Goal: Information Seeking & Learning: Check status

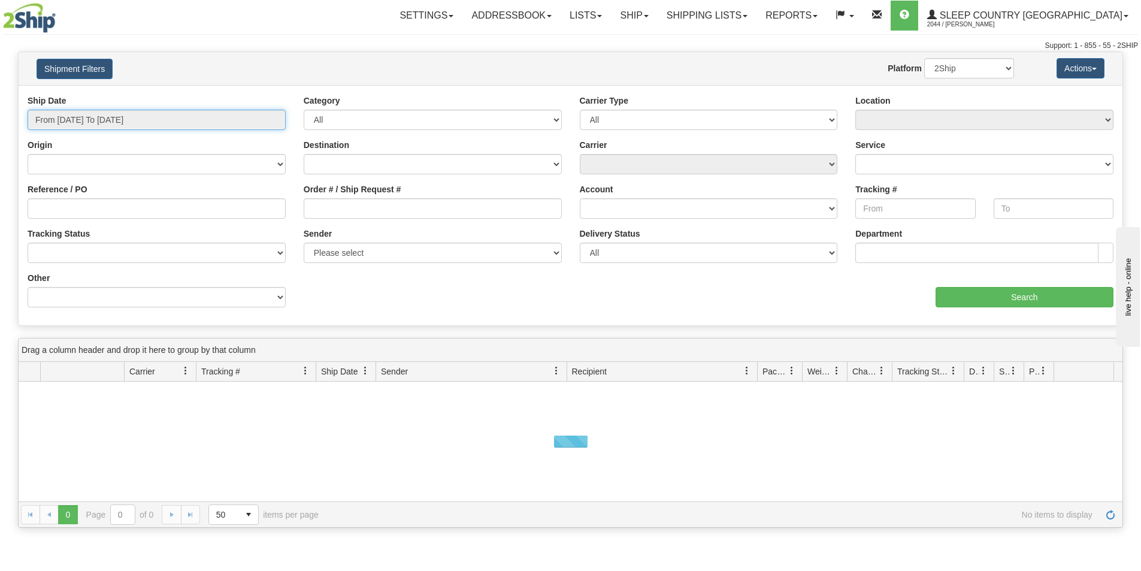
click at [186, 120] on input "From [DATE] To [DATE]" at bounding box center [157, 120] width 258 height 20
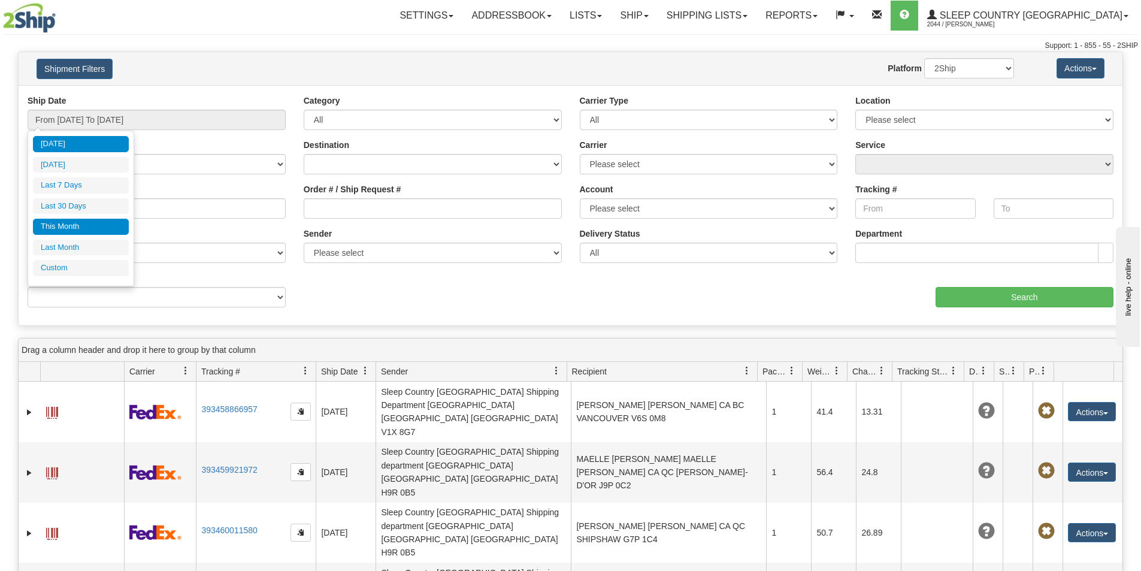
click at [71, 227] on li "This Month" at bounding box center [81, 227] width 96 height 16
type input "From 09/01/2025 To 09/30/2025"
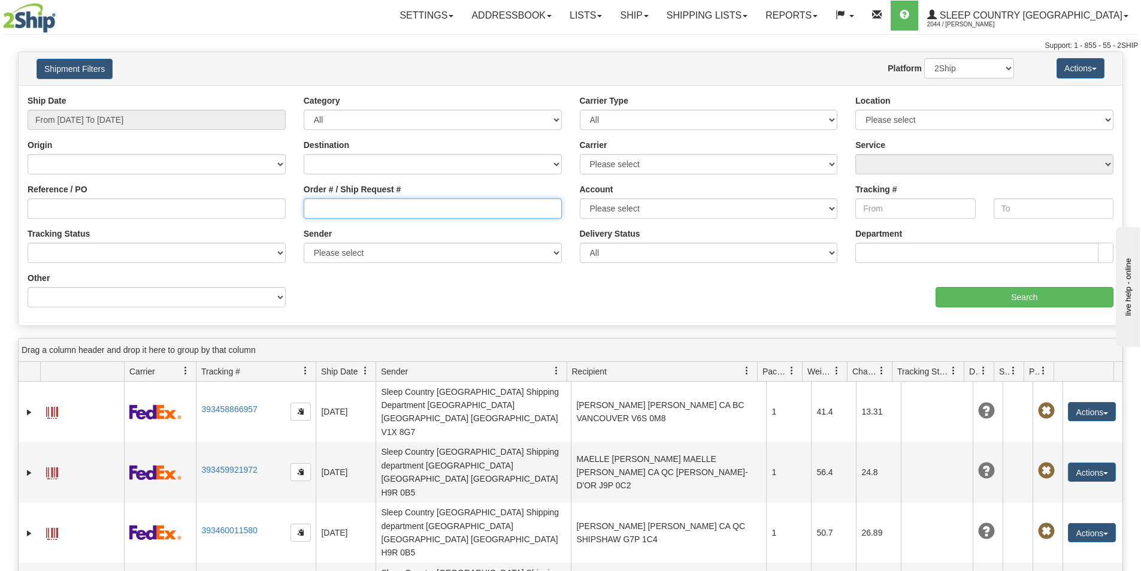
click at [305, 205] on input "Order # / Ship Request #" at bounding box center [433, 208] width 258 height 20
paste input "9002I053479"
type input "9002I053479"
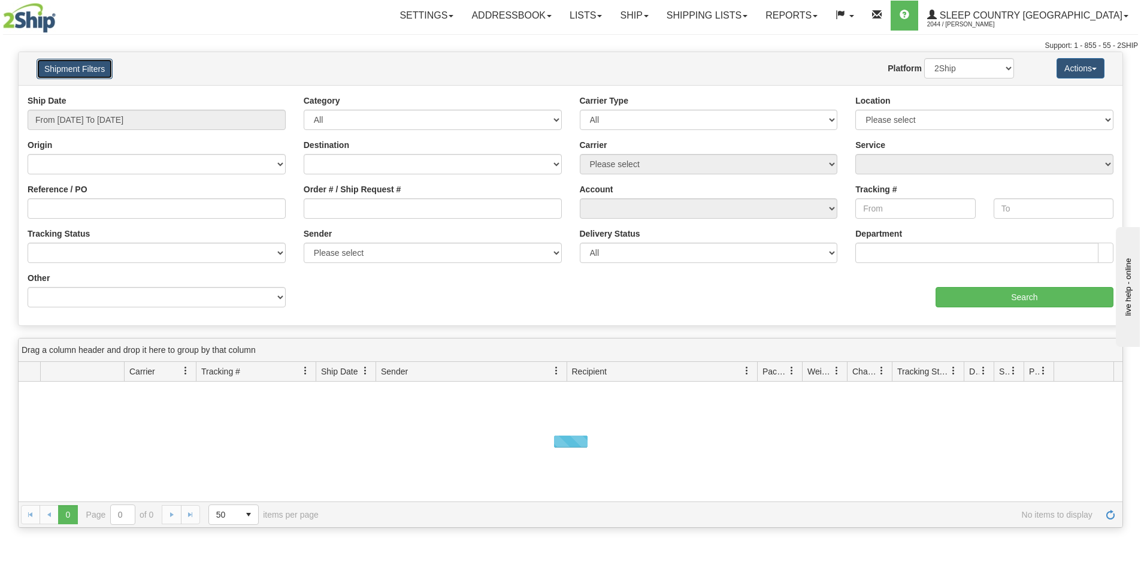
click at [105, 75] on button "Shipment Filters" at bounding box center [75, 69] width 76 height 20
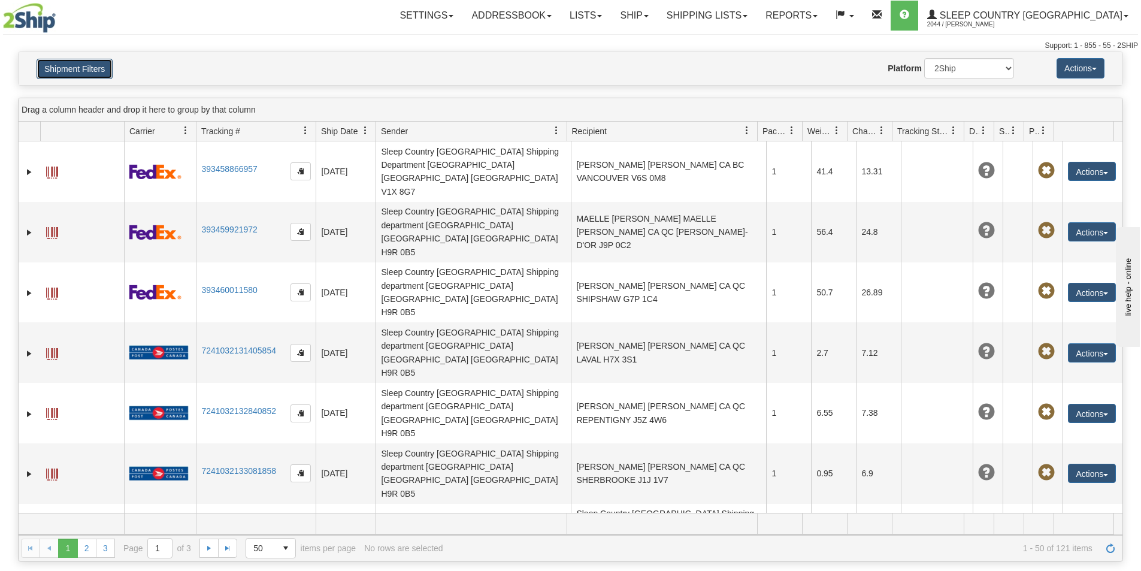
click at [104, 74] on button "Shipment Filters" at bounding box center [75, 69] width 76 height 20
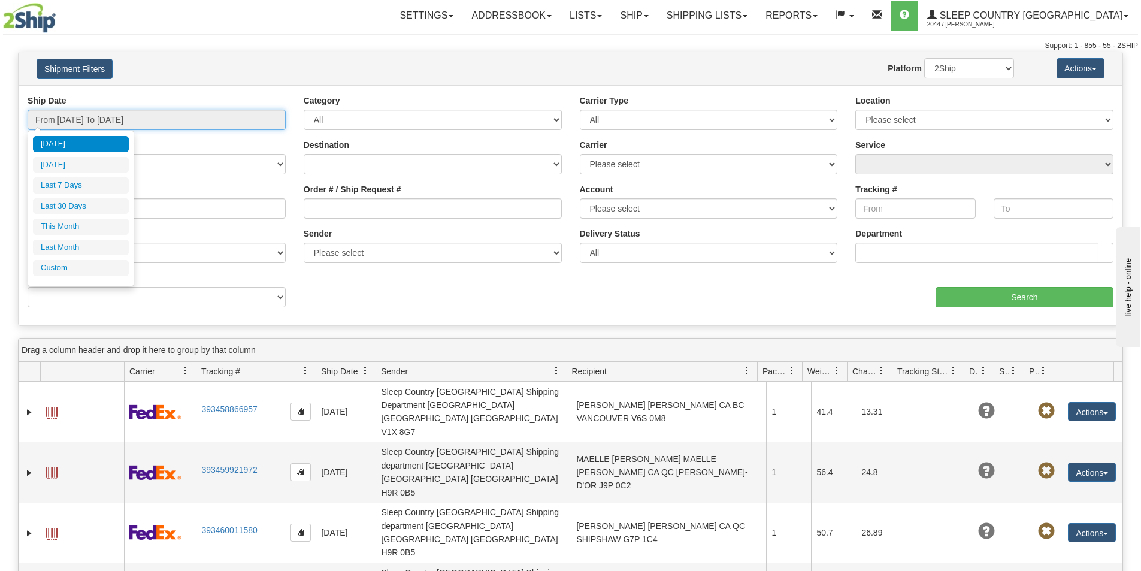
click at [240, 116] on input "From [DATE] To [DATE]" at bounding box center [157, 120] width 258 height 20
click at [69, 221] on li "This Month" at bounding box center [81, 227] width 96 height 16
type input "From 09/01/2025 To 09/30/2025"
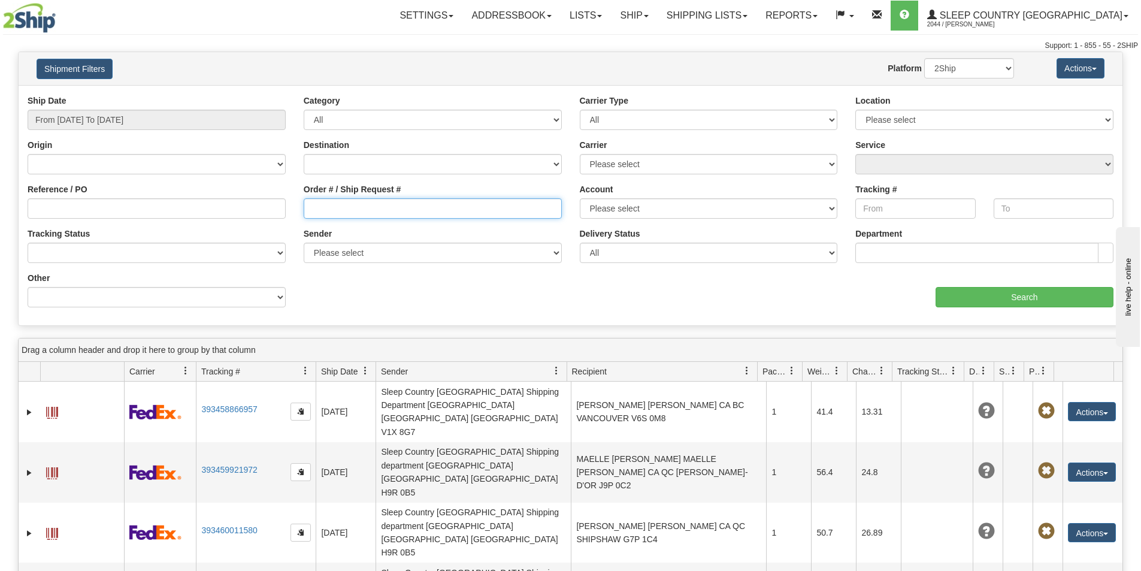
click at [314, 204] on input "Order # / Ship Request #" at bounding box center [433, 208] width 258 height 20
paste input "9002I053479"
type input "9002I053479"
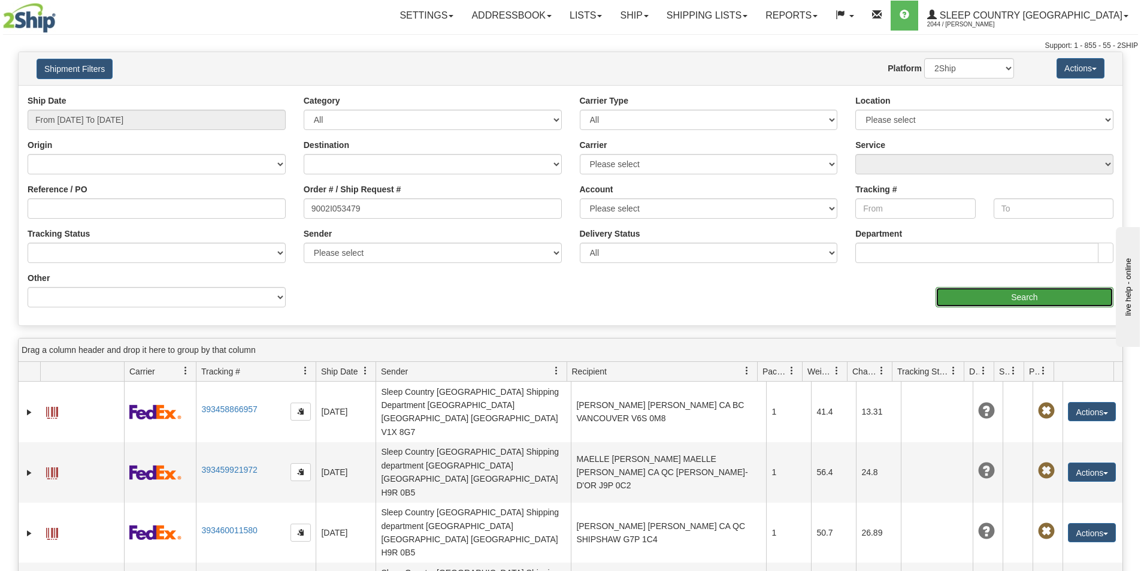
click at [962, 298] on input "Search" at bounding box center [1024, 297] width 178 height 20
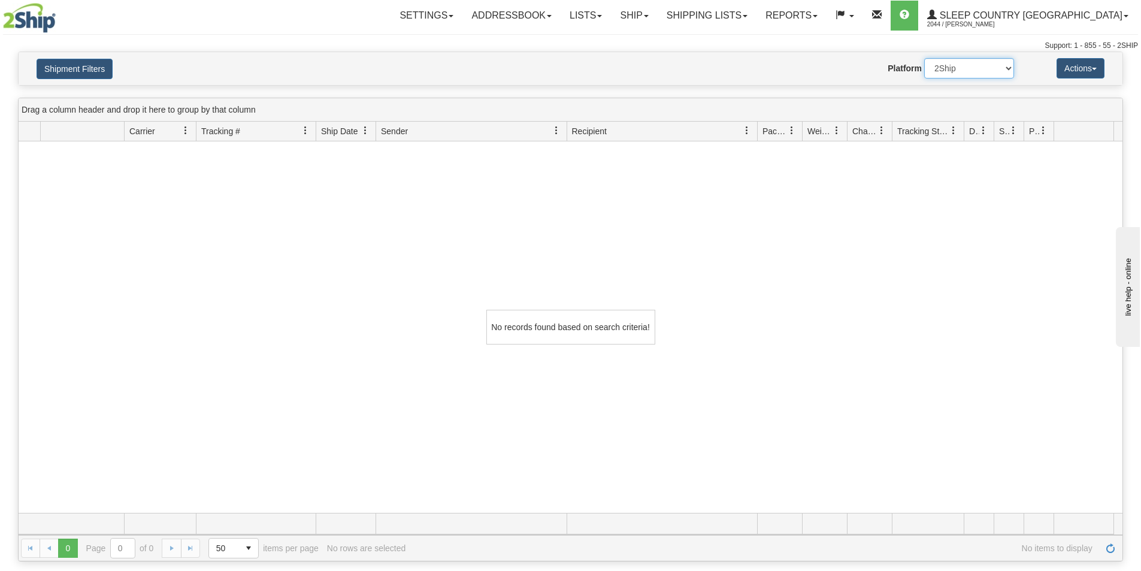
click at [1009, 67] on select "2Ship Imported" at bounding box center [969, 68] width 90 height 20
select select "1"
click at [924, 58] on select "2Ship Imported" at bounding box center [969, 68] width 90 height 20
click at [747, 16] on span at bounding box center [745, 16] width 5 height 2
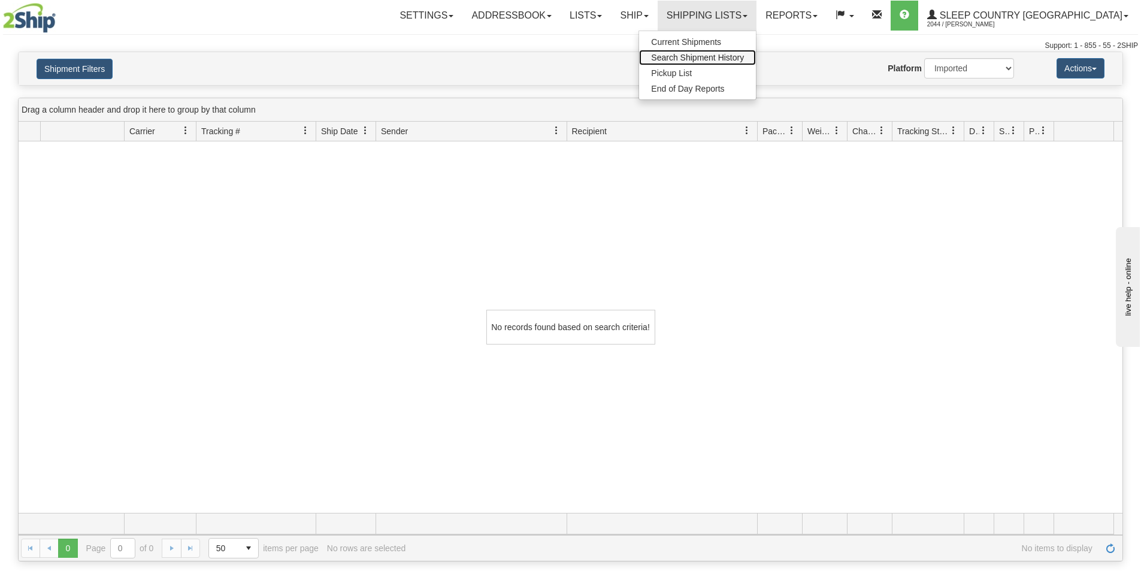
click at [744, 53] on span "Search Shipment History" at bounding box center [697, 58] width 93 height 10
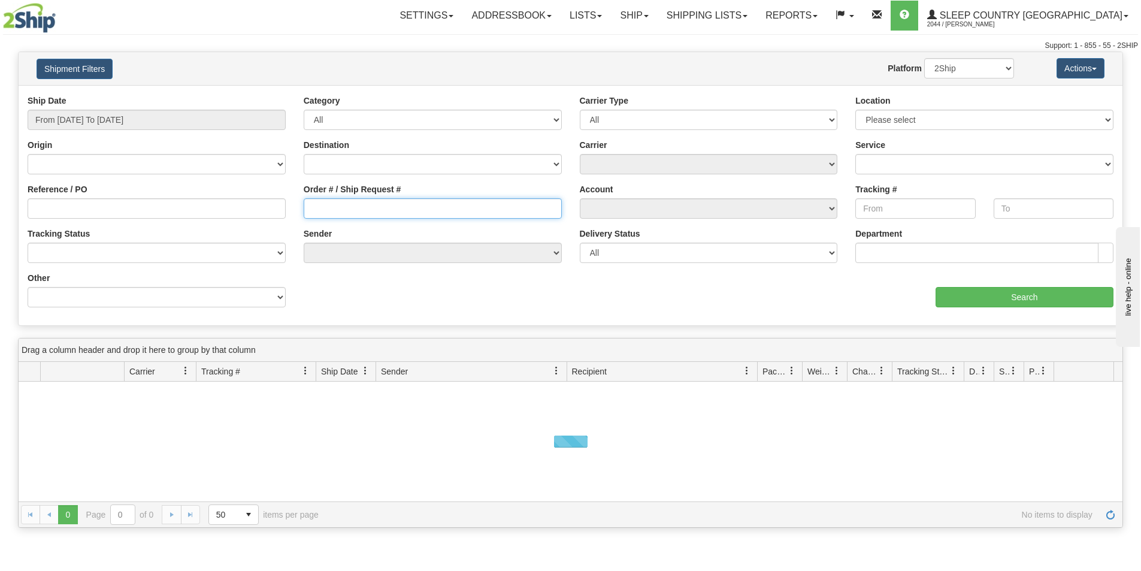
click at [314, 205] on input "Order # / Ship Request #" at bounding box center [433, 208] width 258 height 20
paste input "9002I053479"
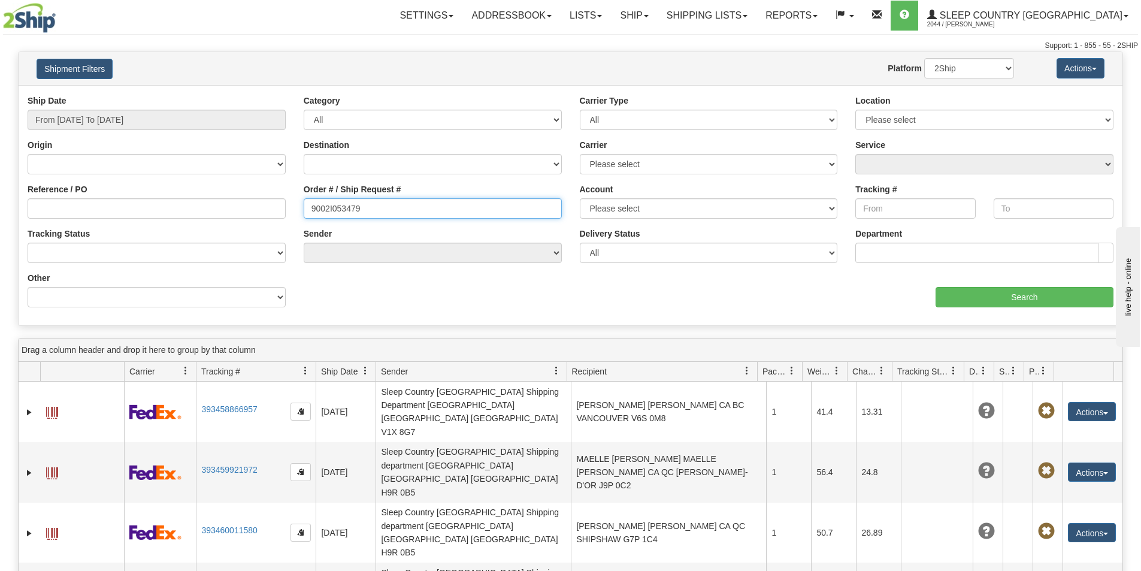
type input "9002I053479"
click at [104, 161] on select "[GEOGRAPHIC_DATA] [GEOGRAPHIC_DATA] [GEOGRAPHIC_DATA] [US_STATE] [GEOGRAPHIC_DA…" at bounding box center [157, 164] width 258 height 20
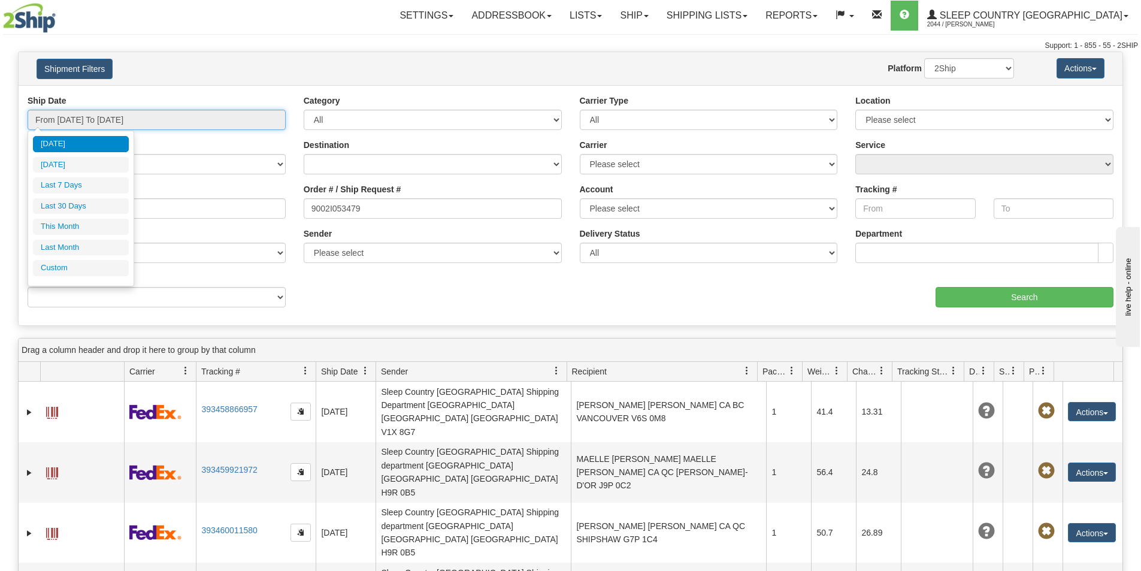
click at [174, 116] on input "From [DATE] To [DATE]" at bounding box center [157, 120] width 258 height 20
click at [89, 182] on li "Last 7 Days" at bounding box center [81, 185] width 96 height 16
type input "From [DATE] To [DATE]"
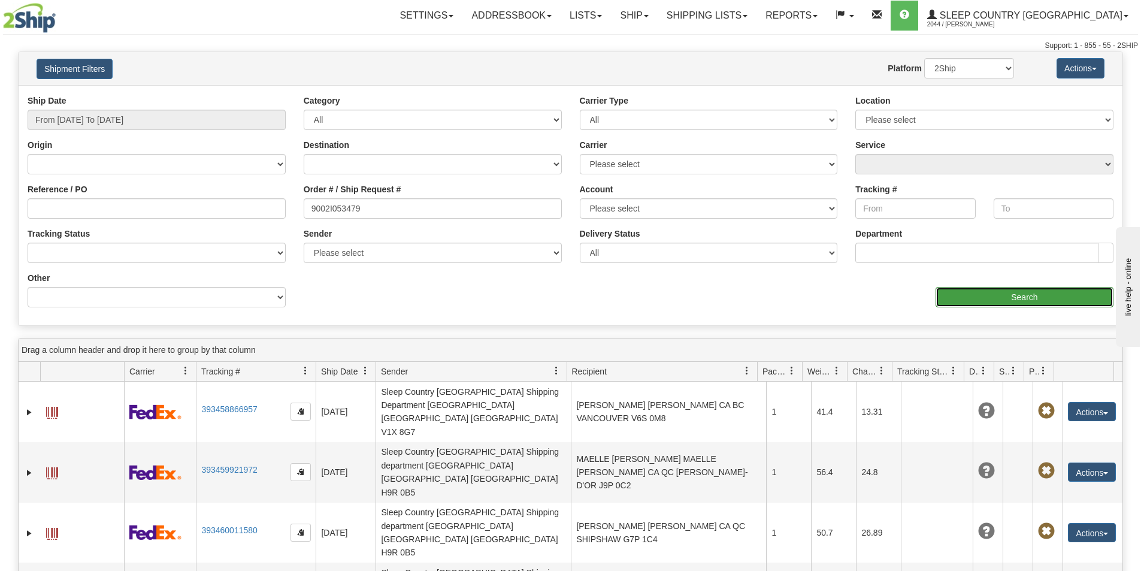
click at [987, 296] on input "Search" at bounding box center [1024, 297] width 178 height 20
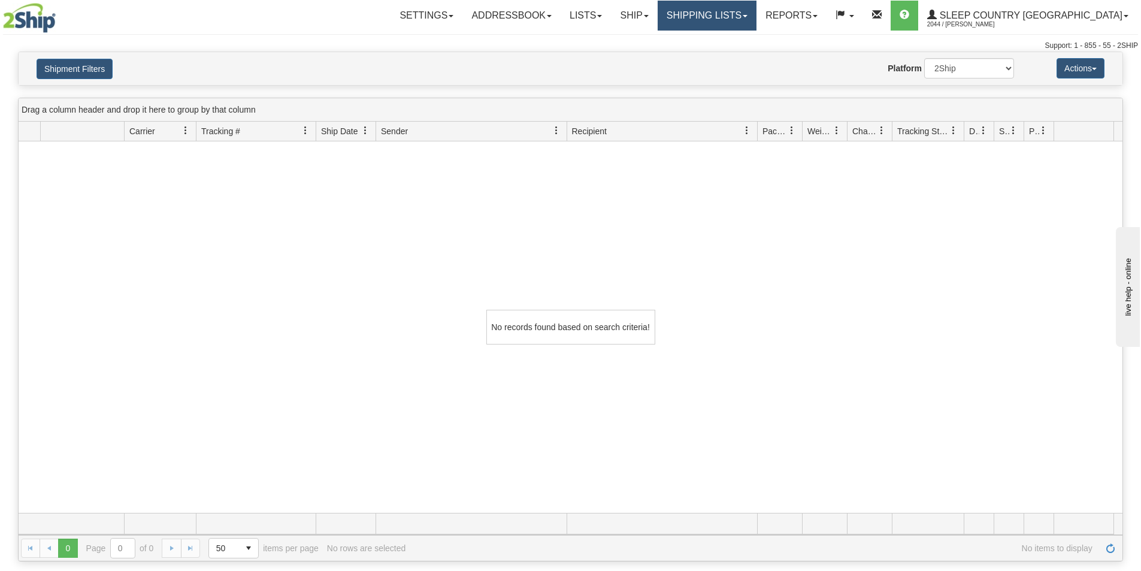
click at [747, 15] on span at bounding box center [745, 16] width 5 height 2
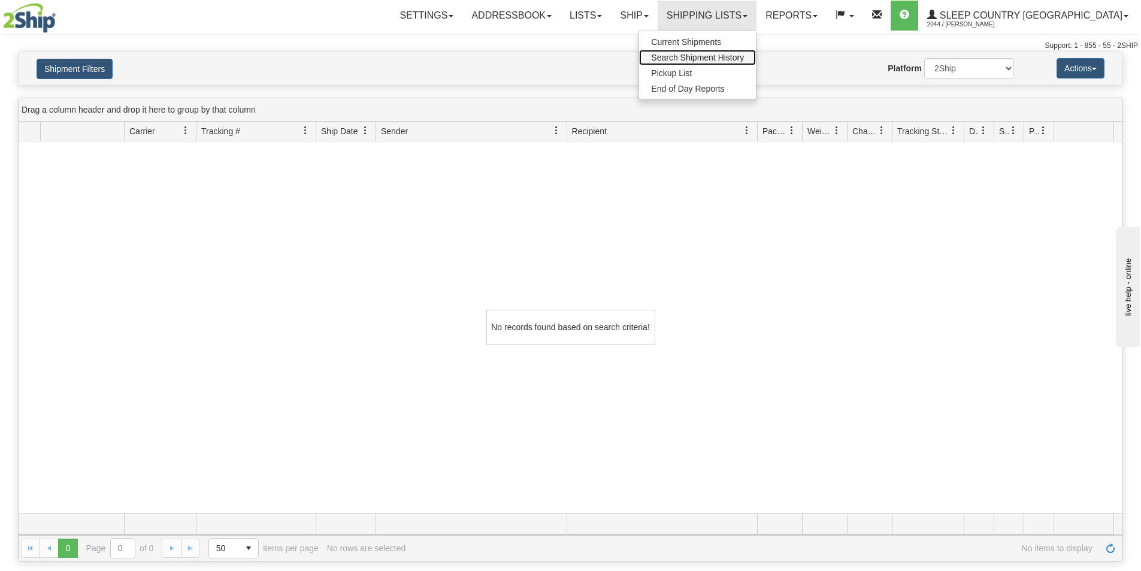
click at [744, 56] on span "Search Shipment History" at bounding box center [697, 58] width 93 height 10
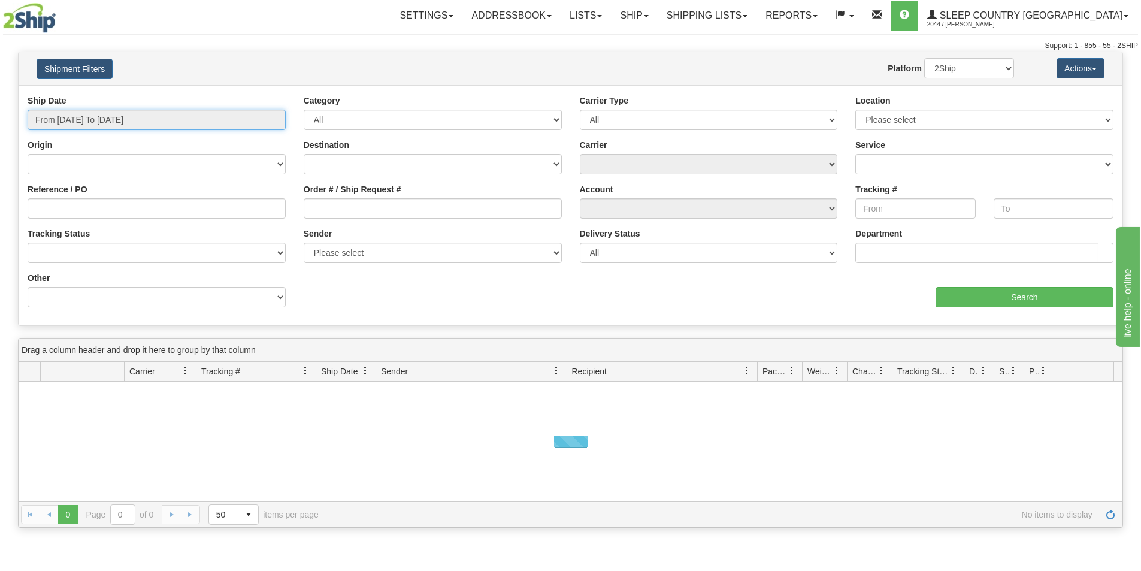
click at [192, 114] on input "From [DATE] To [DATE]" at bounding box center [157, 120] width 258 height 20
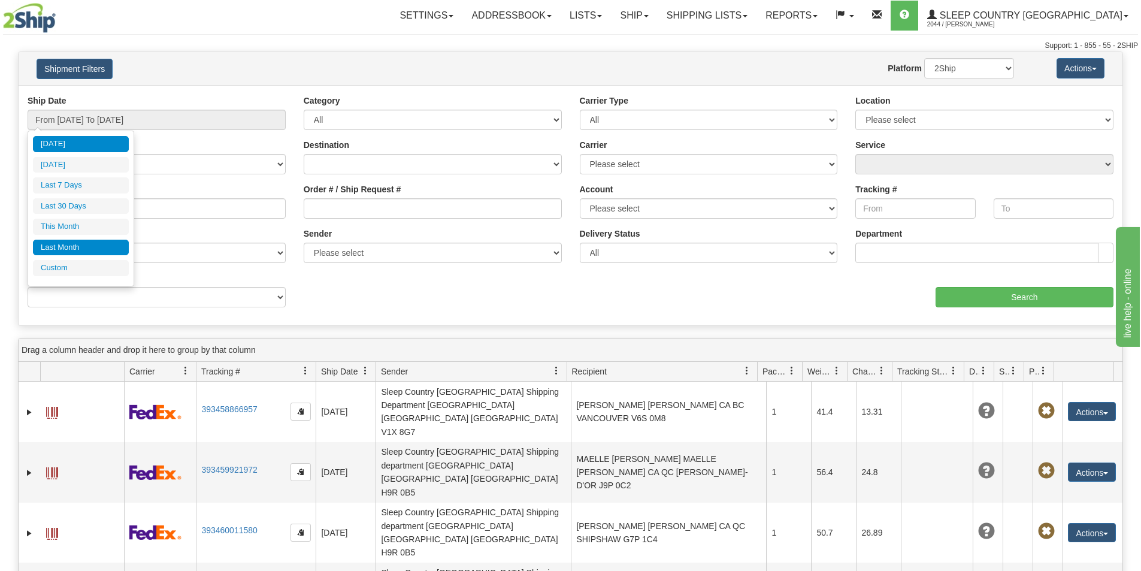
click at [70, 241] on li "Last Month" at bounding box center [81, 248] width 96 height 16
type input "From 08/01/2025 To 08/31/2025"
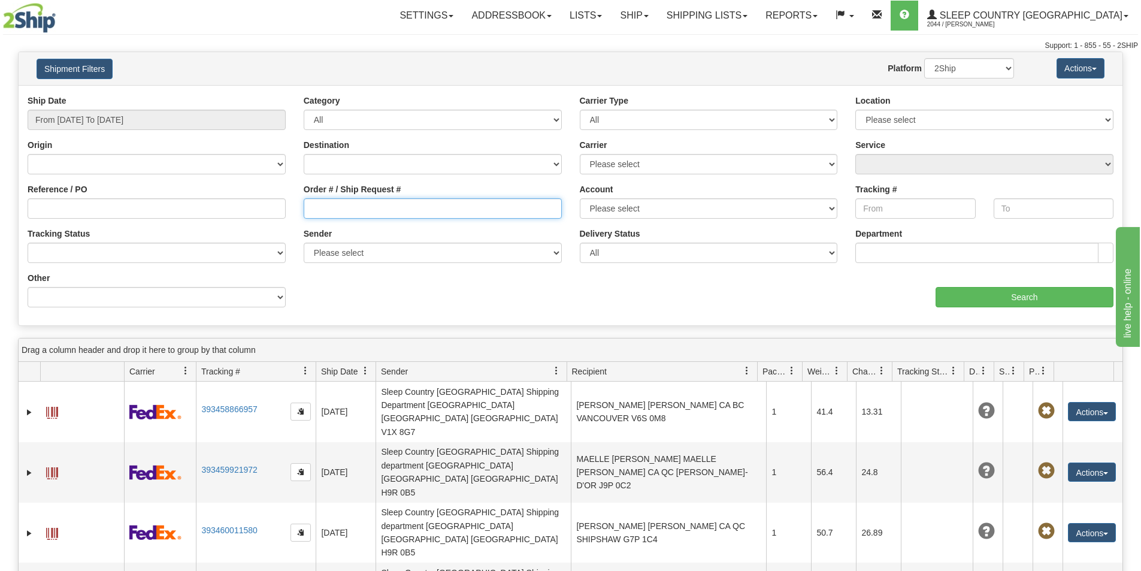
click at [311, 210] on input "Order # / Ship Request #" at bounding box center [433, 208] width 258 height 20
paste input "9002I053479"
type input "9002I053479"
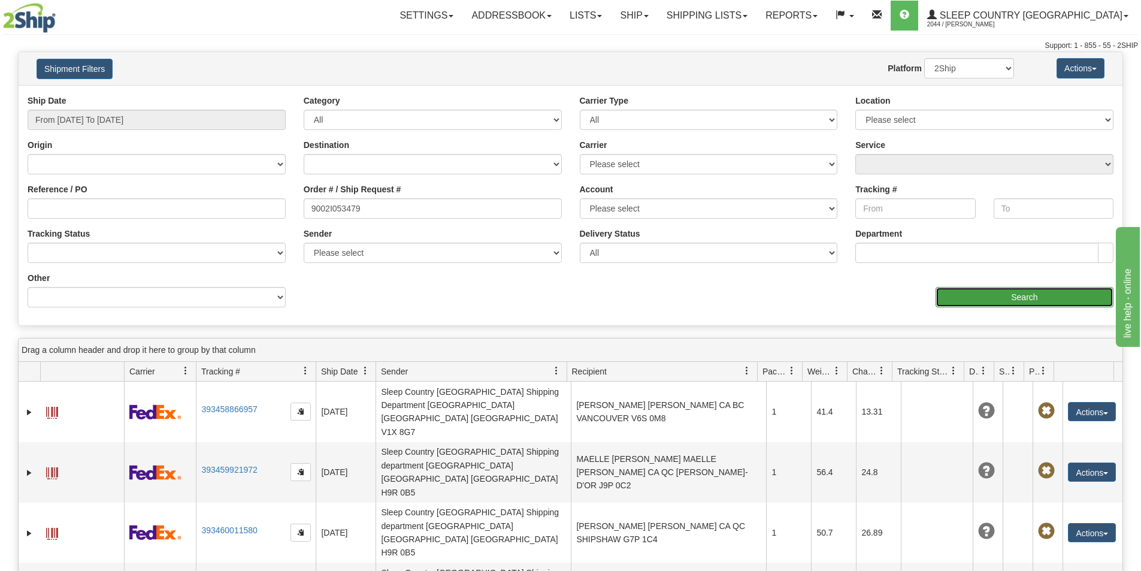
click at [965, 300] on input "Search" at bounding box center [1024, 297] width 178 height 20
